Goal: Task Accomplishment & Management: Manage account settings

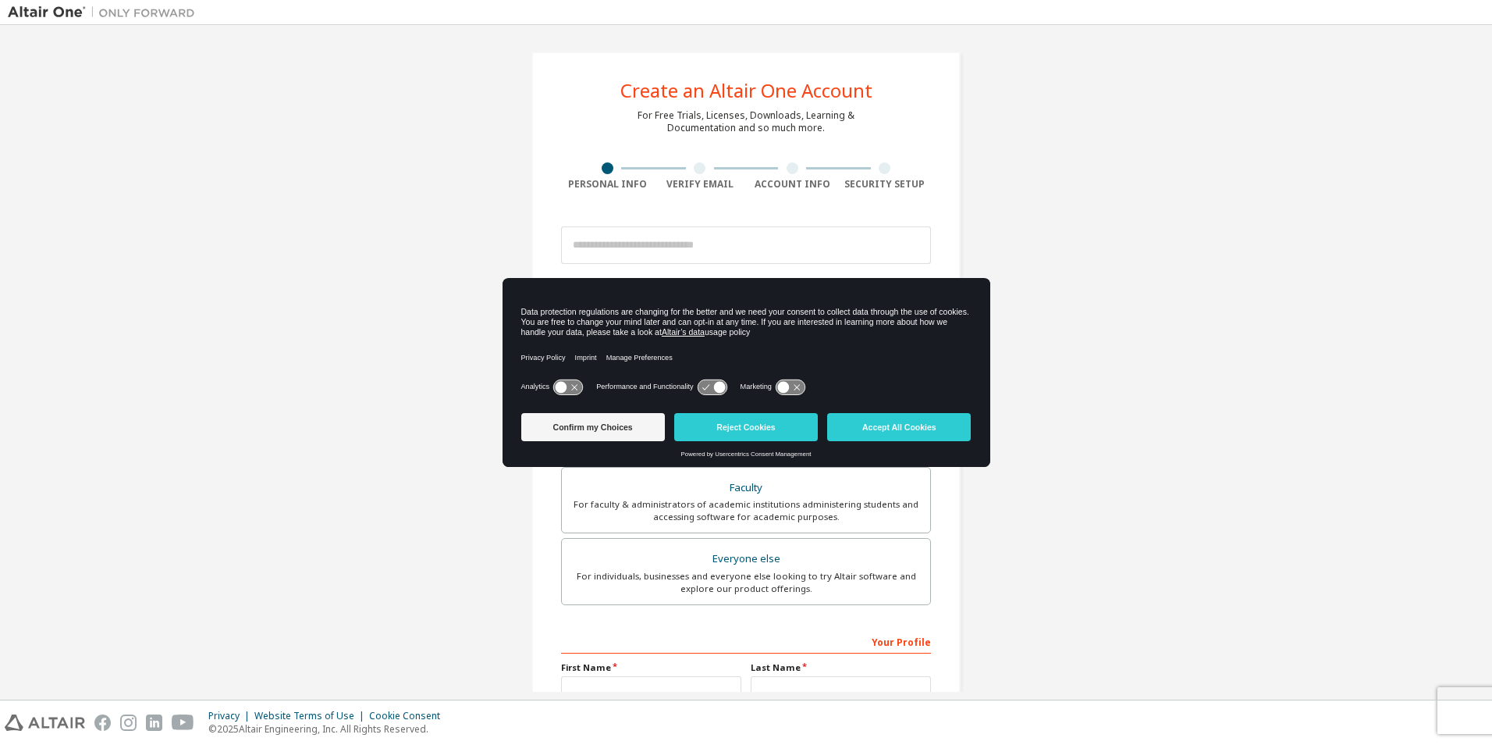
click at [562, 388] on icon at bounding box center [562, 387] width 12 height 12
click at [557, 387] on icon at bounding box center [567, 386] width 29 height 15
click at [407, 405] on div "Create an Altair One Account For Free Trials, Licenses, Downloads, Learning & D…" at bounding box center [746, 446] width 1477 height 826
click at [670, 251] on input "email" at bounding box center [746, 244] width 370 height 37
click at [1169, 451] on div "Create an Altair One Account For Free Trials, Licenses, Downloads, Learning & D…" at bounding box center [746, 446] width 1477 height 826
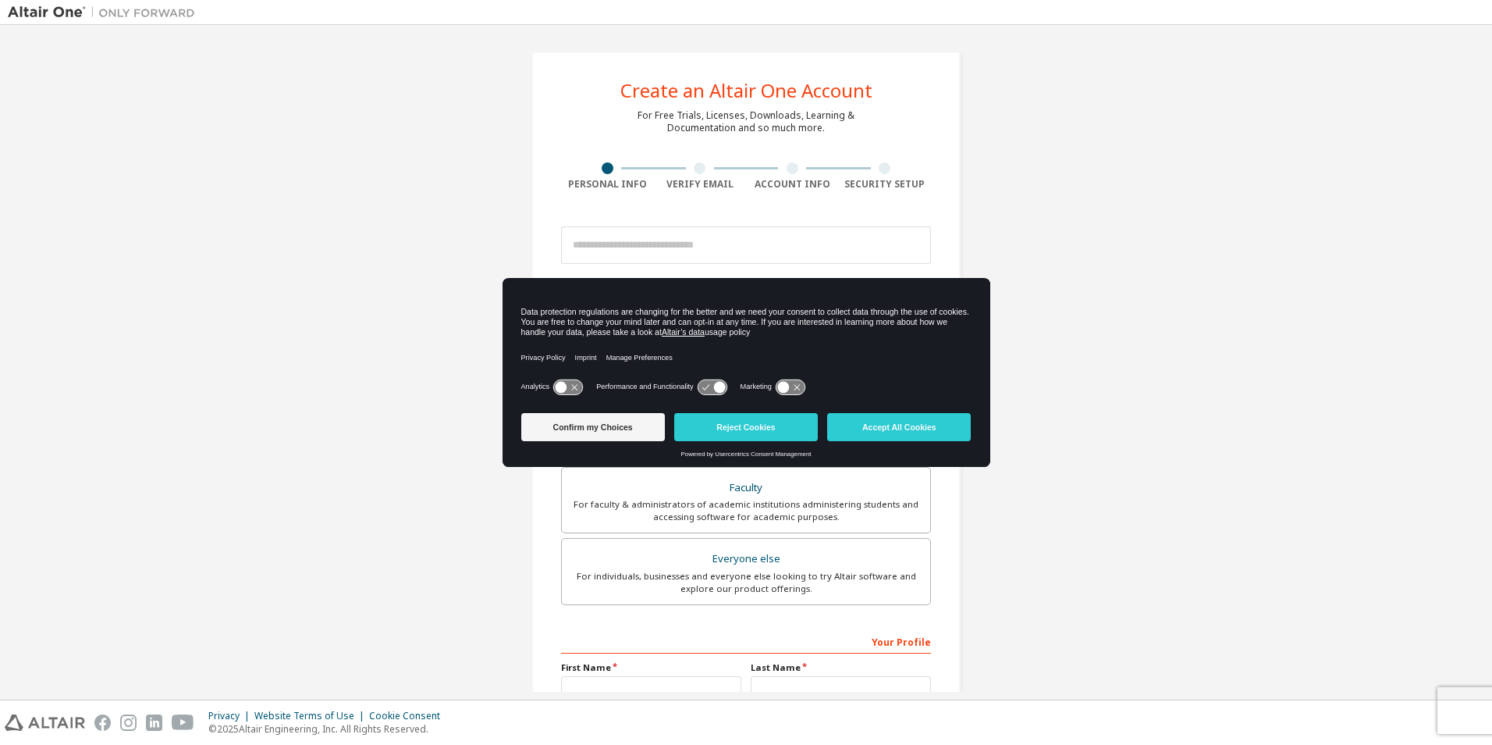
scroll to position [168, 0]
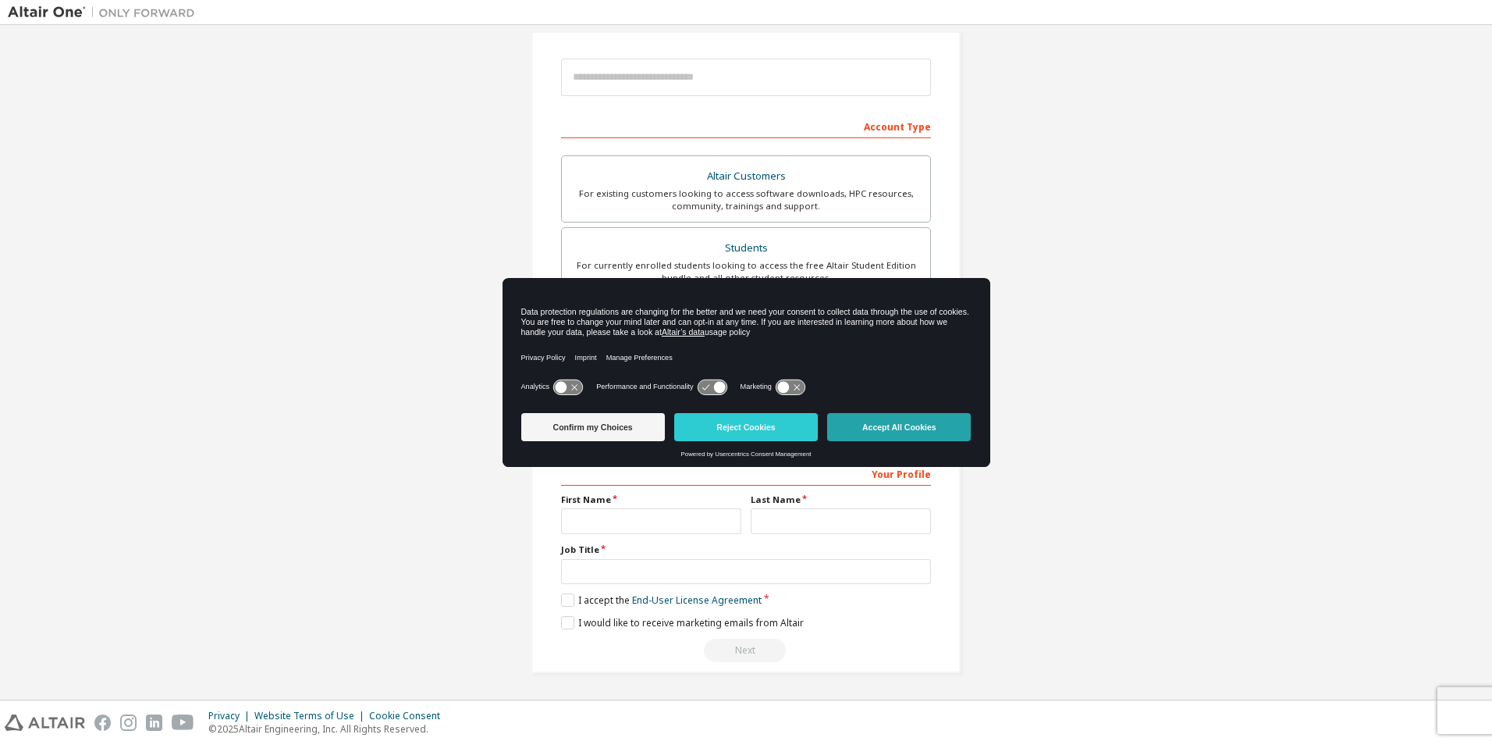
click at [869, 423] on button "Accept All Cookies" at bounding box center [899, 427] width 144 height 28
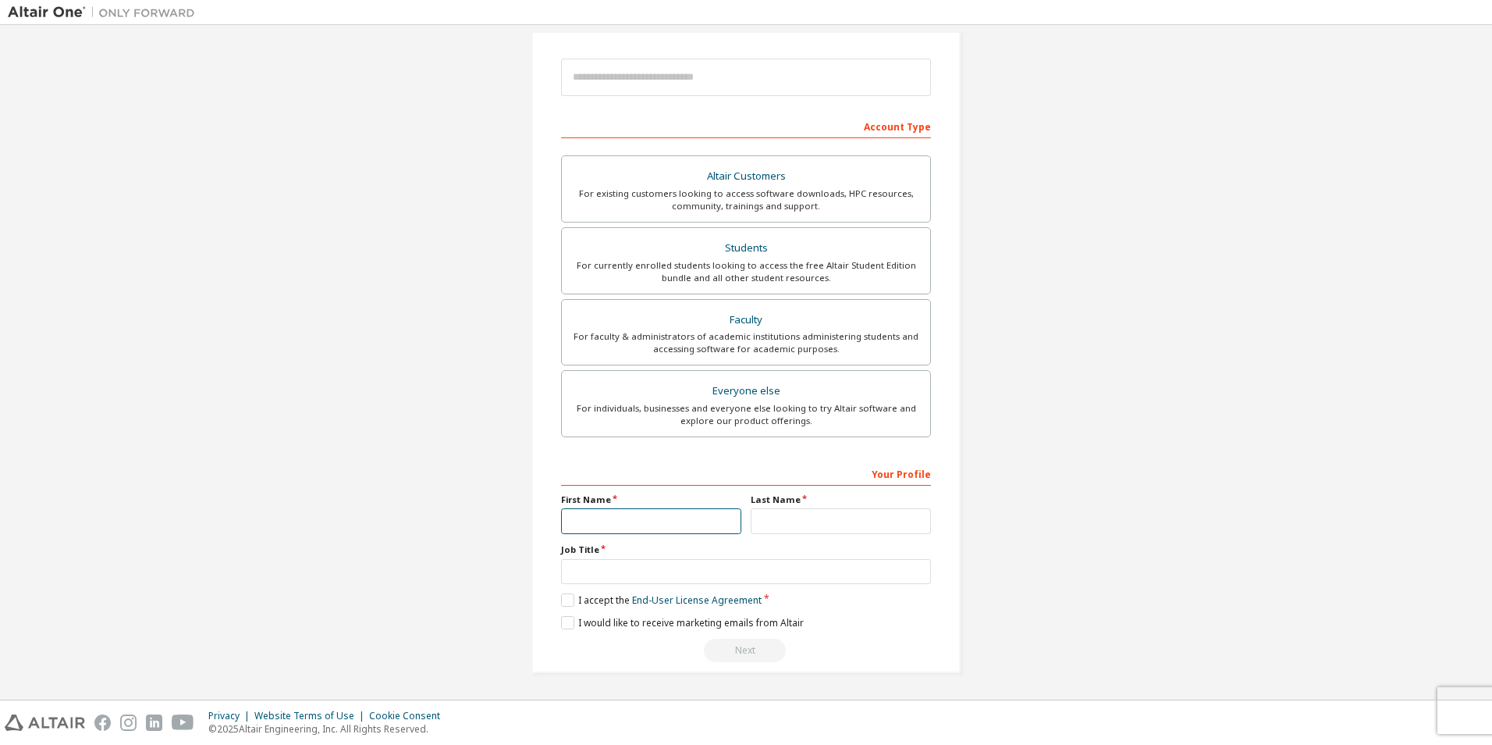
click at [617, 527] on input "text" at bounding box center [651, 521] width 180 height 26
type input "******"
type input "**********"
type input "******"
type input "**********"
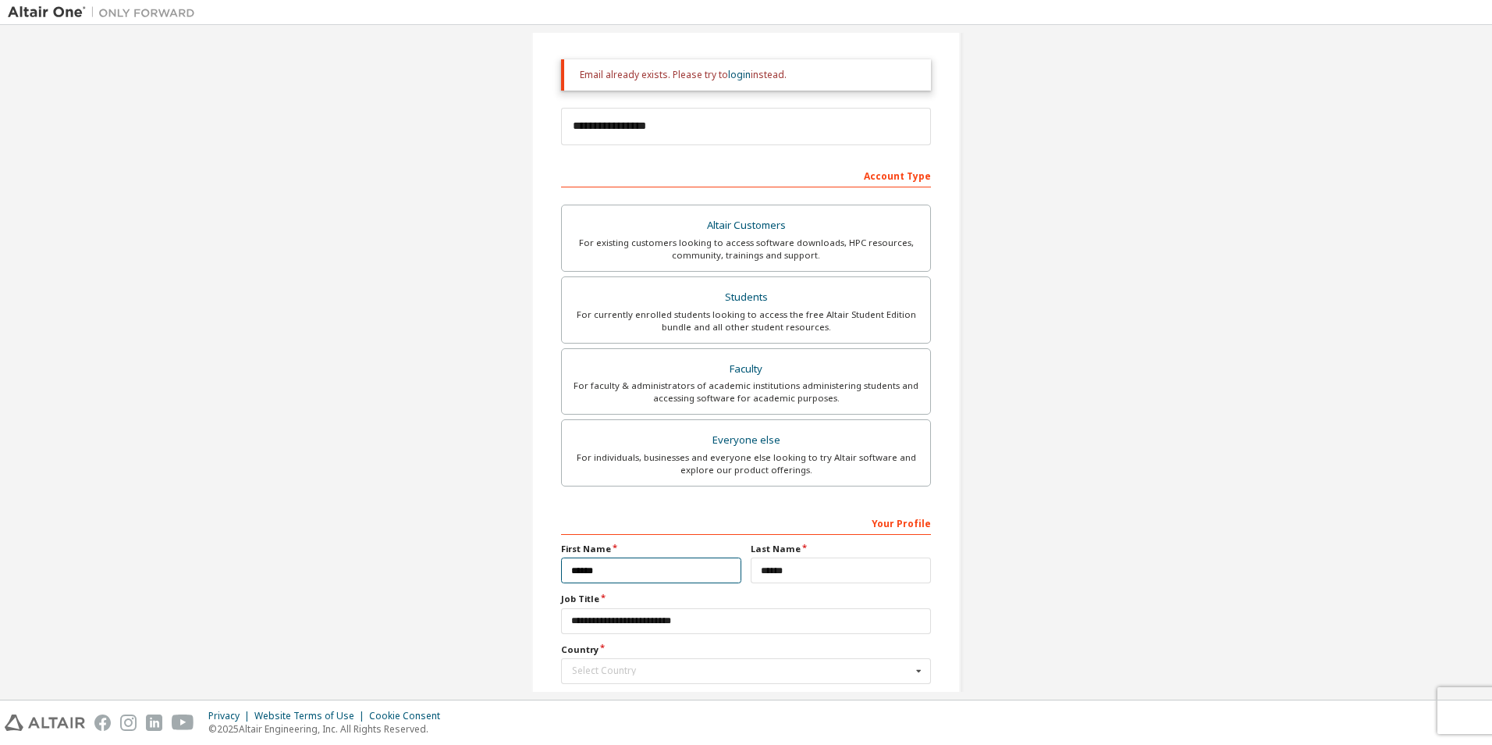
scroll to position [246, 0]
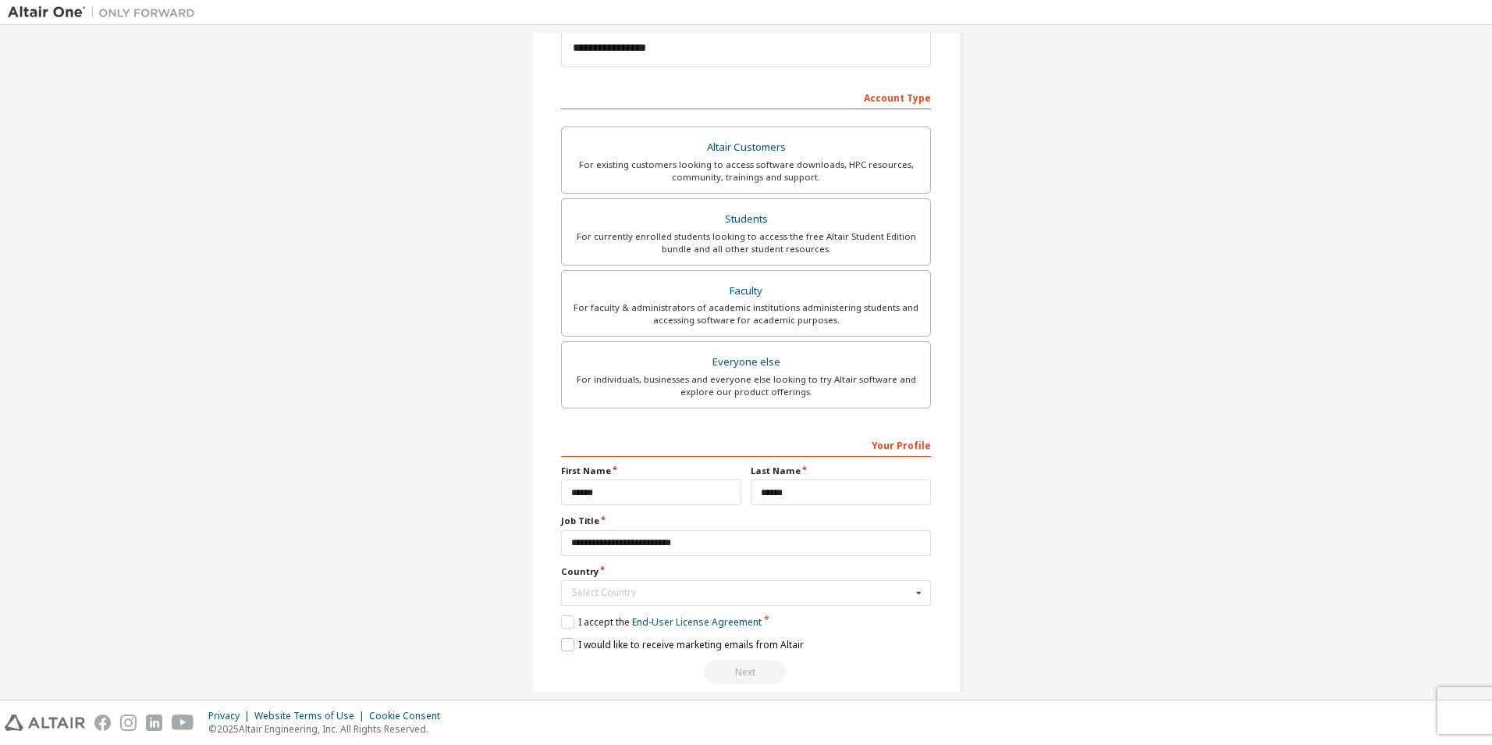
click at [564, 641] on label "I would like to receive marketing emails from Altair" at bounding box center [682, 644] width 243 height 13
click at [565, 623] on label "I accept the End-User License Agreement" at bounding box center [661, 621] width 201 height 13
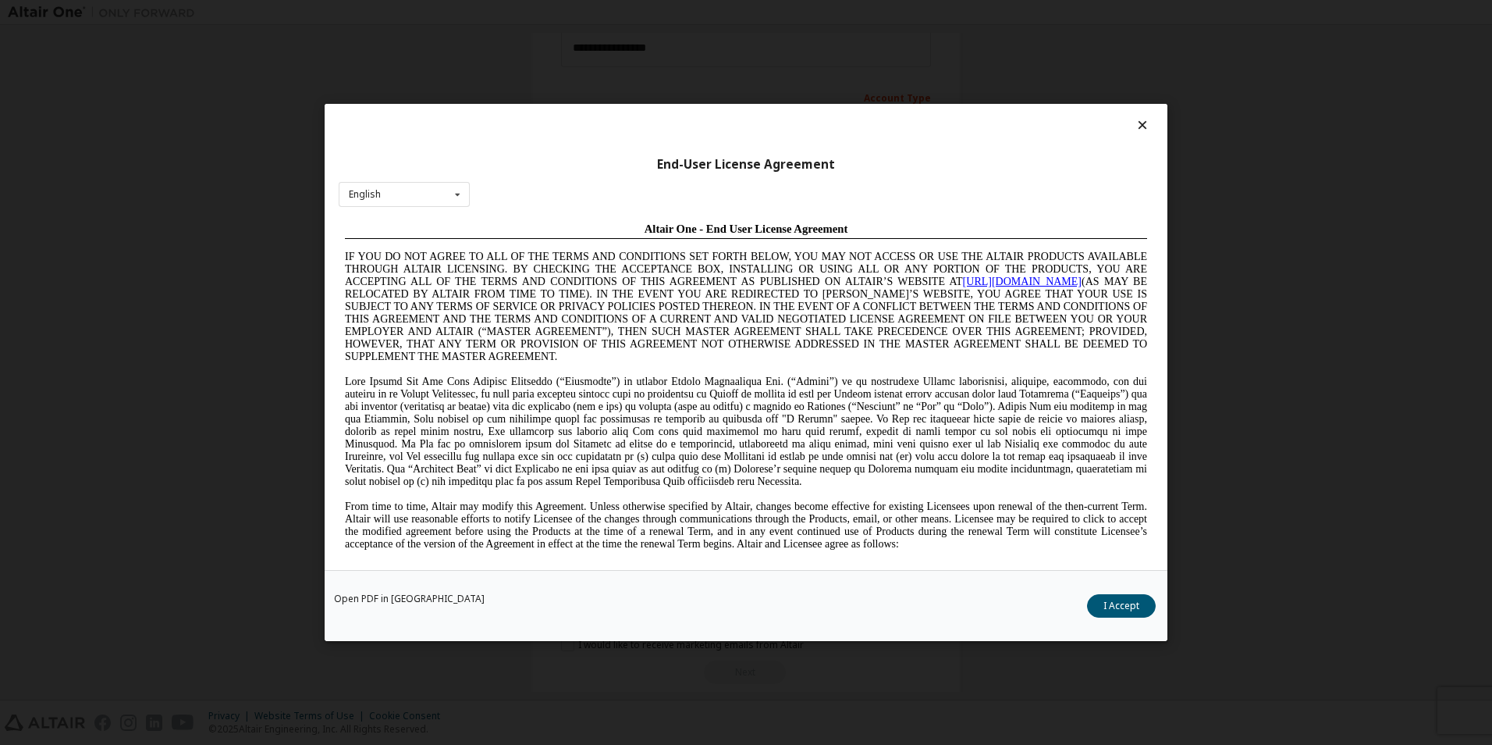
scroll to position [0, 0]
click at [1121, 603] on button "I Accept" at bounding box center [1121, 605] width 69 height 23
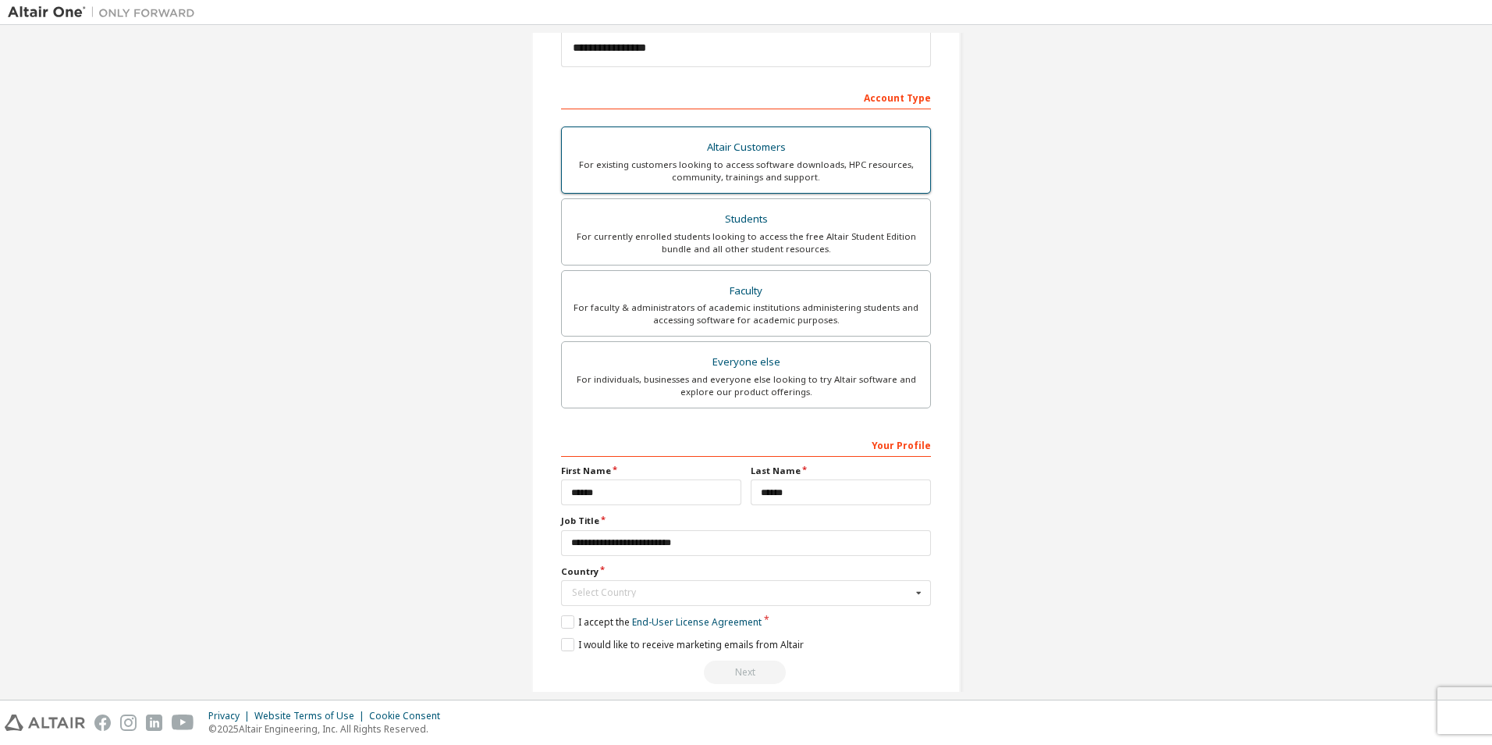
click at [791, 165] on div "For existing customers looking to access software downloads, HPC resources, com…" at bounding box center [746, 170] width 350 height 25
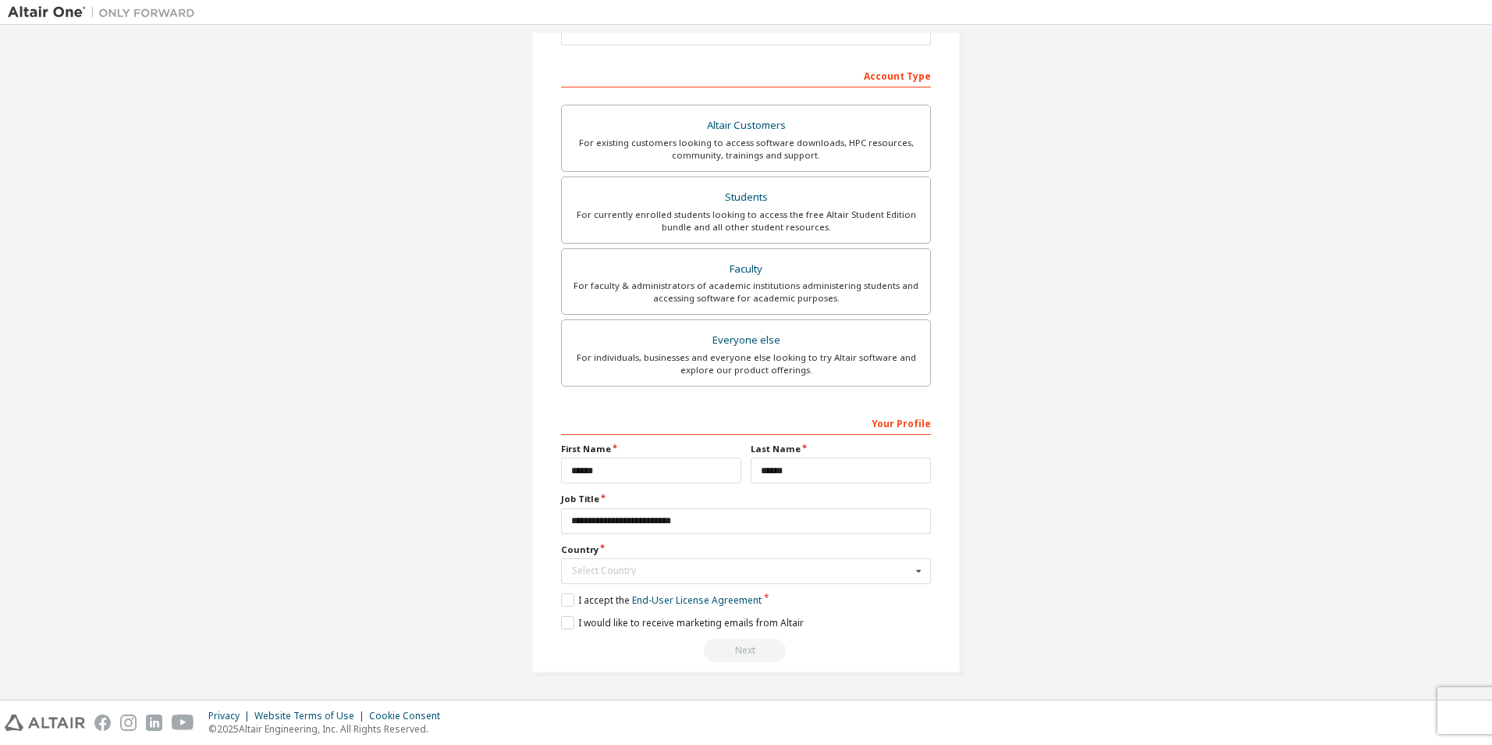
click at [719, 645] on div "Next" at bounding box center [746, 649] width 370 height 23
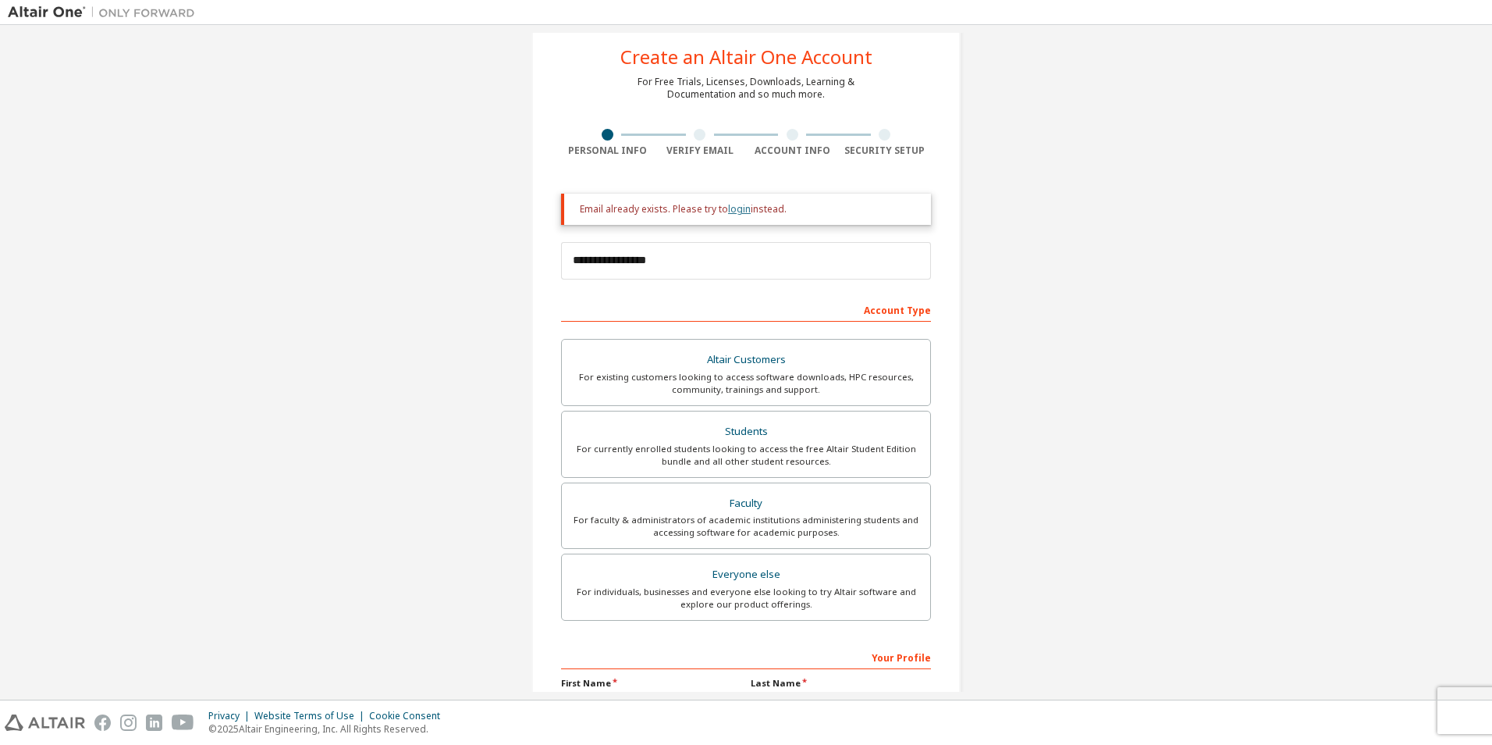
click at [738, 211] on link "login" at bounding box center [739, 208] width 23 height 13
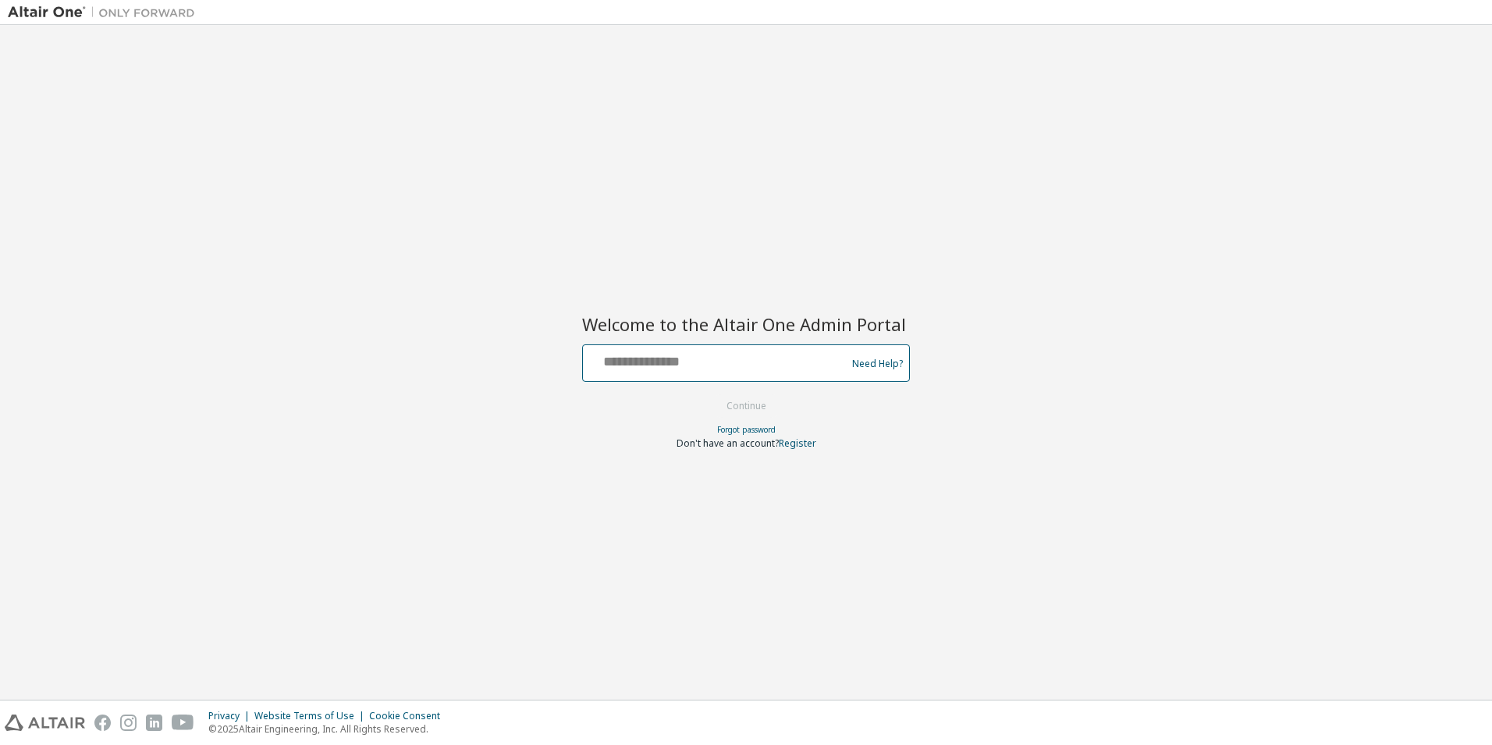
click at [663, 361] on input "text" at bounding box center [716, 359] width 255 height 23
type input "**********"
click at [738, 409] on button "Continue" at bounding box center [746, 405] width 73 height 23
click at [755, 428] on link "Forgot password" at bounding box center [746, 429] width 59 height 11
click at [746, 355] on input "text" at bounding box center [716, 359] width 255 height 23
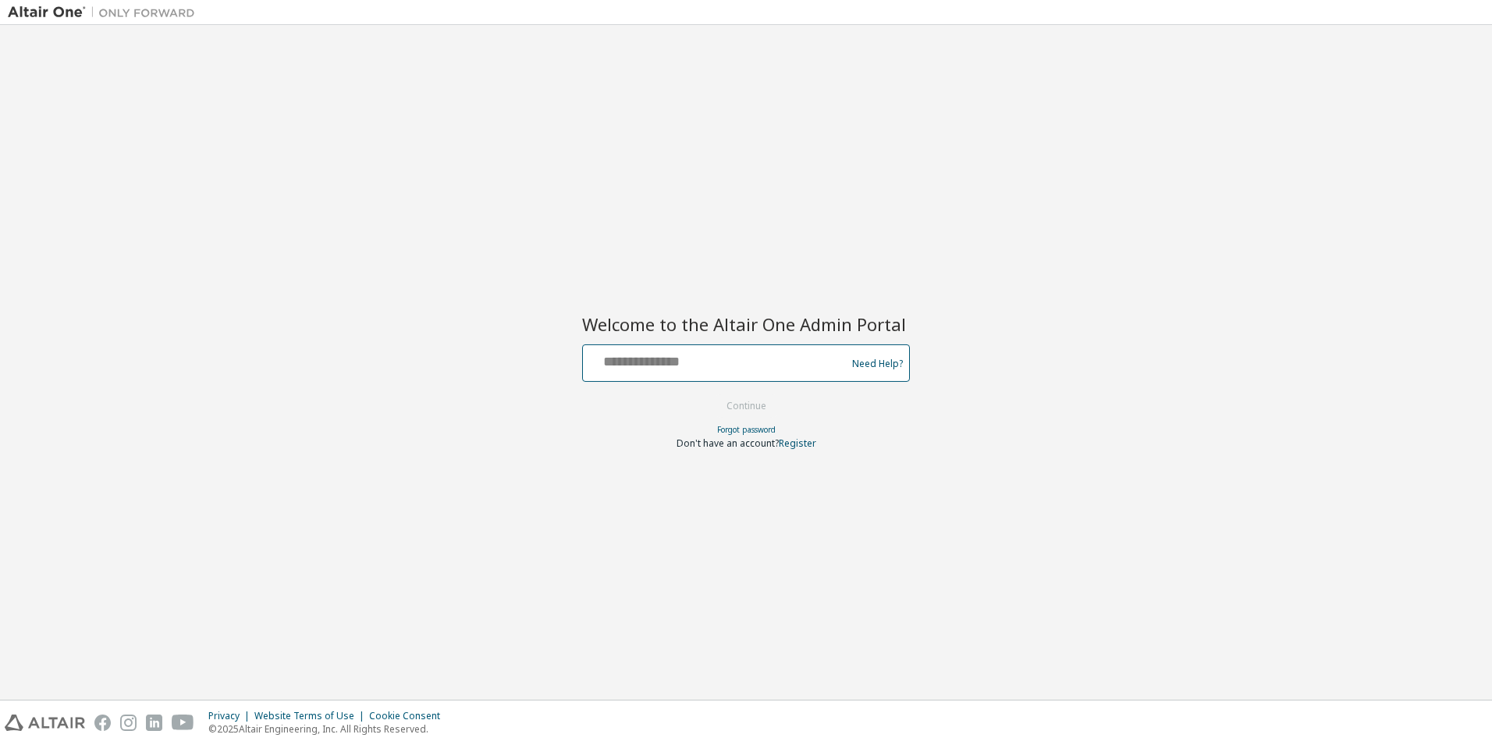
type input "**********"
click at [747, 405] on button "Continue" at bounding box center [746, 405] width 73 height 23
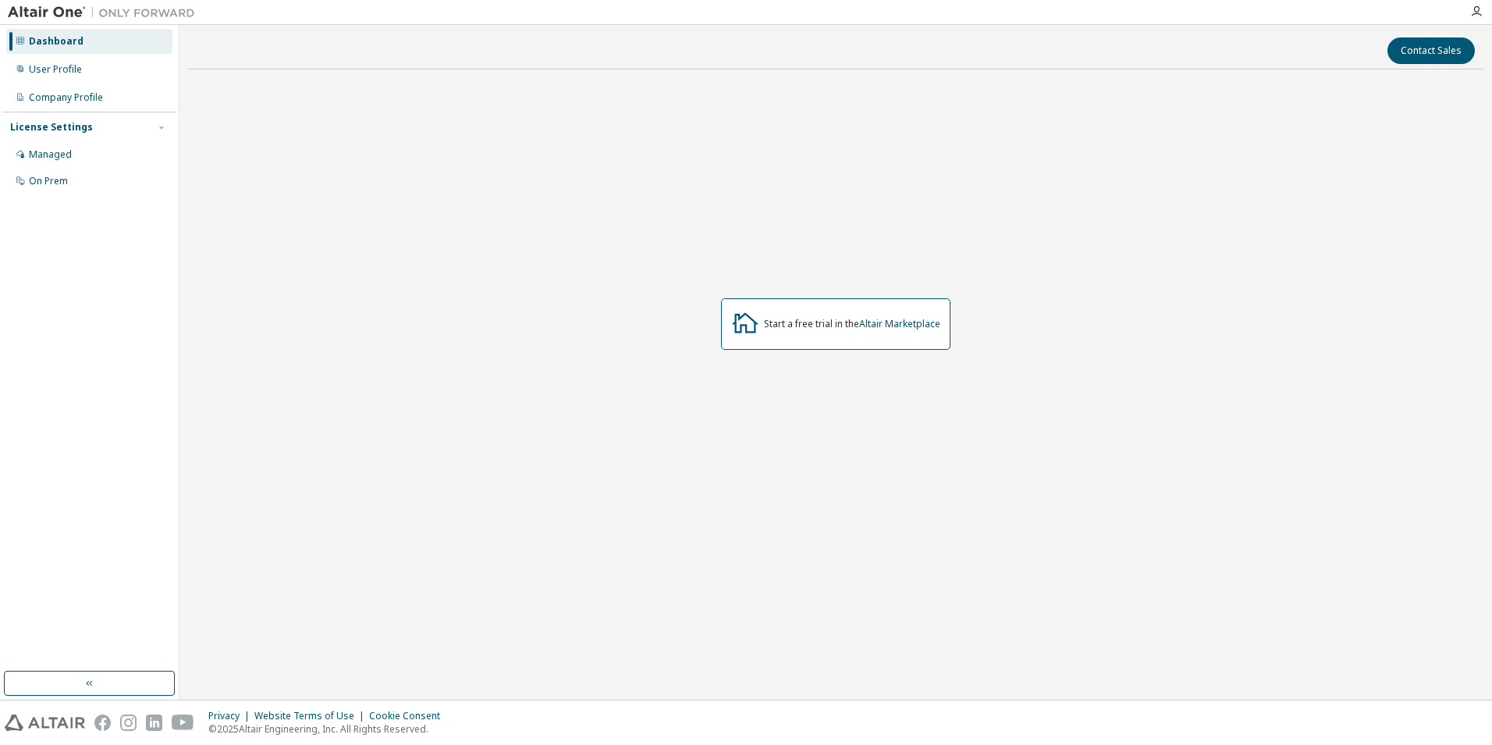
click at [56, 41] on div "Dashboard" at bounding box center [56, 41] width 55 height 12
click at [98, 690] on button "button" at bounding box center [89, 682] width 171 height 25
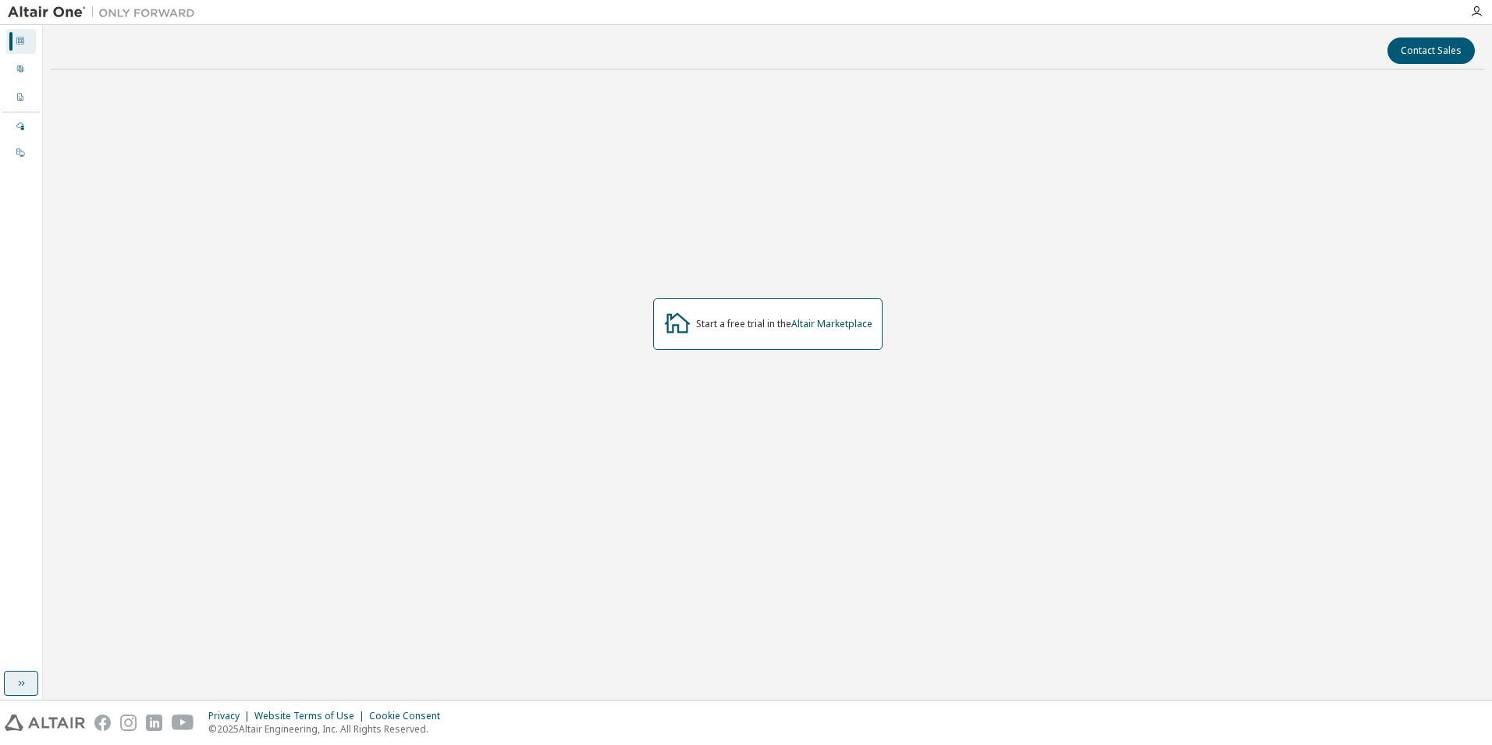
click at [23, 681] on icon "button" at bounding box center [21, 683] width 12 height 12
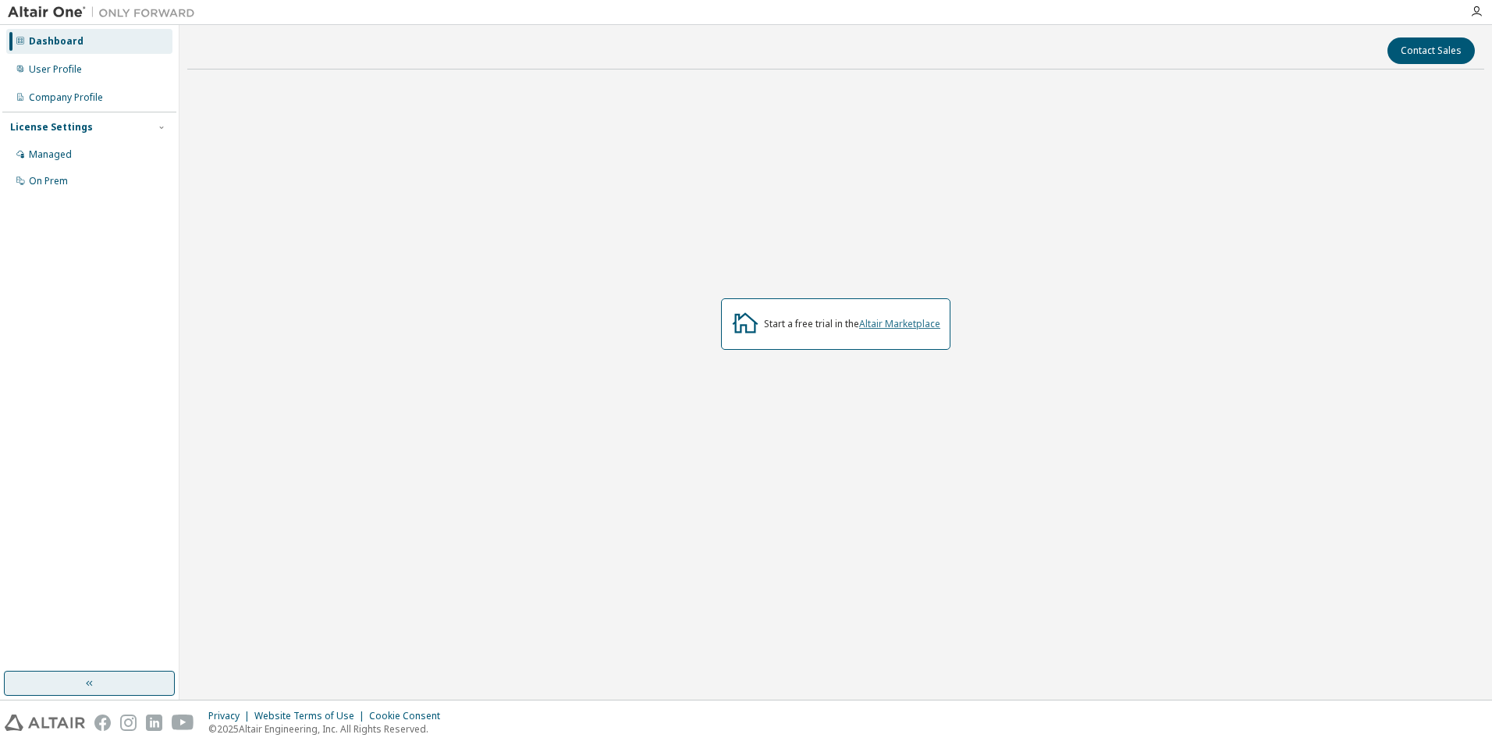
click at [912, 326] on link "Altair Marketplace" at bounding box center [899, 323] width 81 height 13
